Goal: Check status: Check status

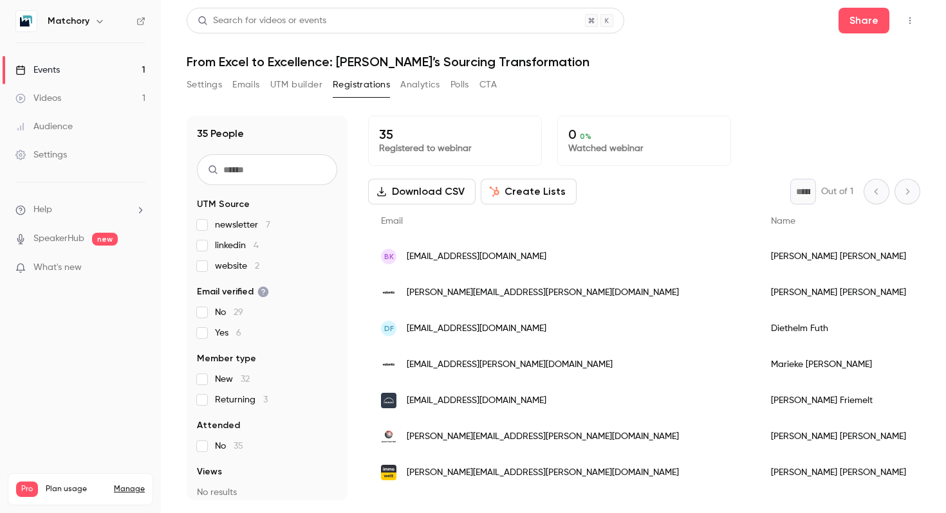
click at [246, 266] on span "website 2" at bounding box center [237, 266] width 44 height 13
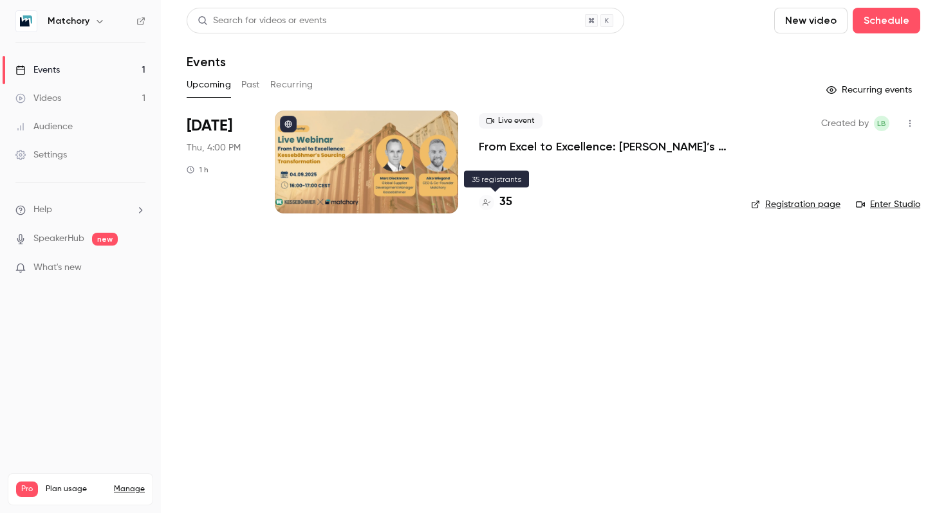
click at [506, 203] on h4 "35" at bounding box center [505, 202] width 13 height 17
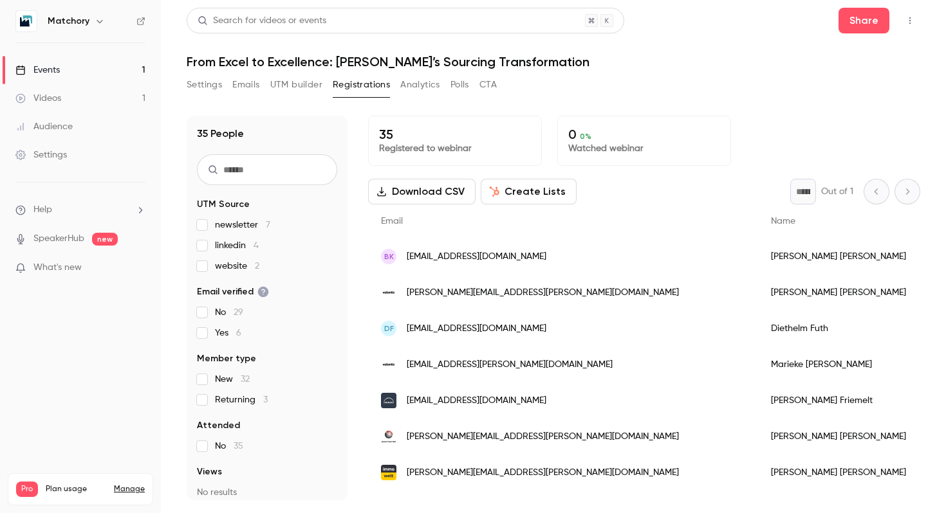
click at [420, 147] on p "Registered to webinar" at bounding box center [455, 148] width 152 height 13
click at [718, 133] on p "0 0 %" at bounding box center [644, 134] width 152 height 15
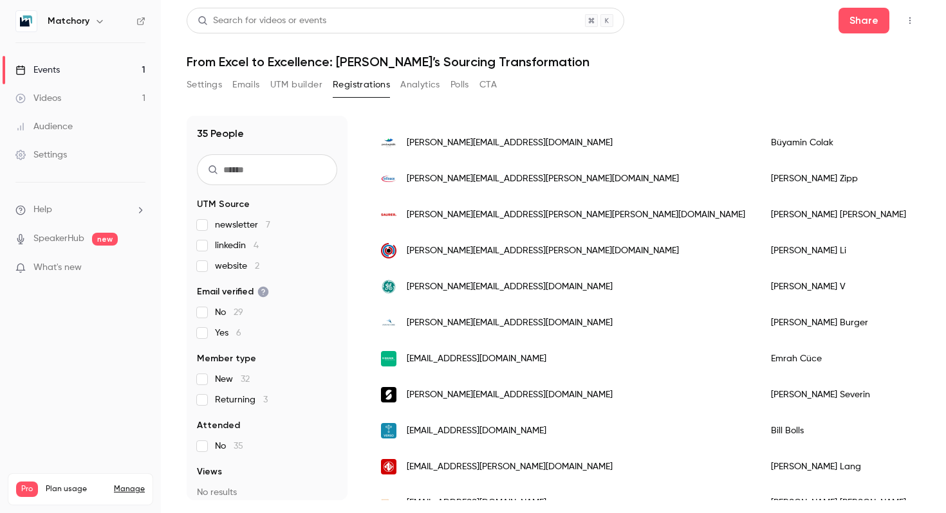
scroll to position [999, 0]
